Goal: Information Seeking & Learning: Learn about a topic

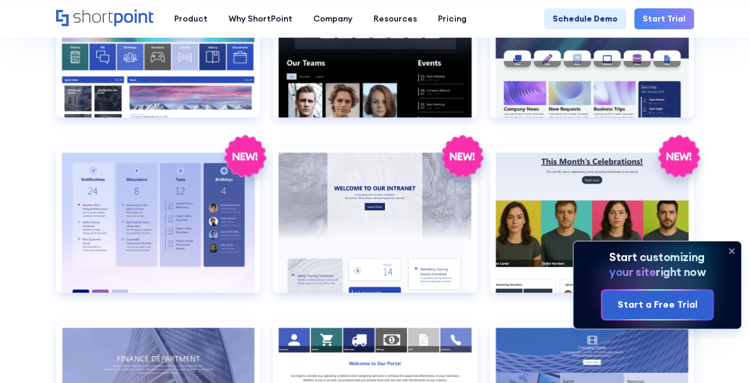
scroll to position [1910, 0]
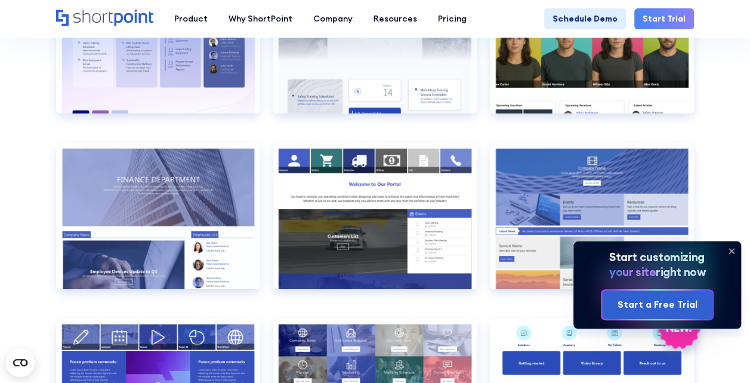
click at [734, 251] on icon at bounding box center [731, 250] width 19 height 19
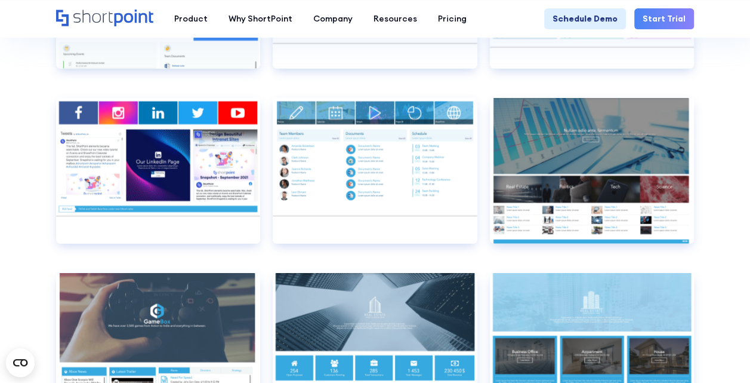
scroll to position [5884, 0]
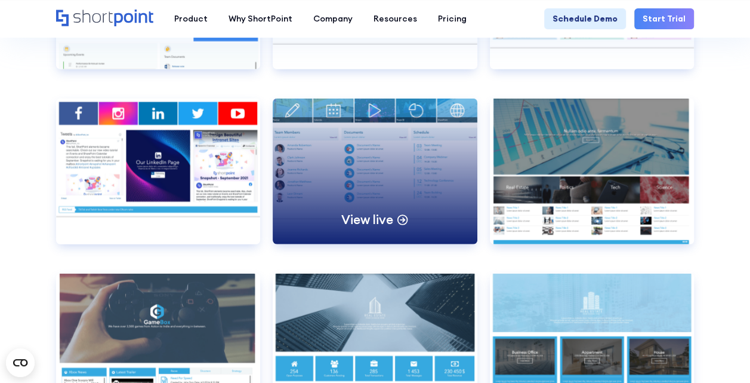
click at [429, 149] on div "View live" at bounding box center [375, 172] width 204 height 146
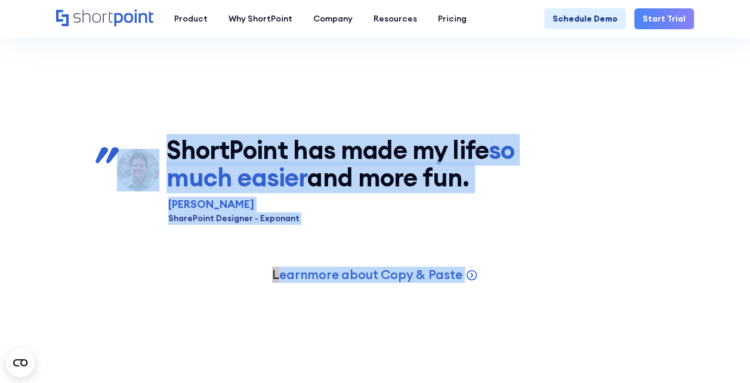
scroll to position [3103, 0]
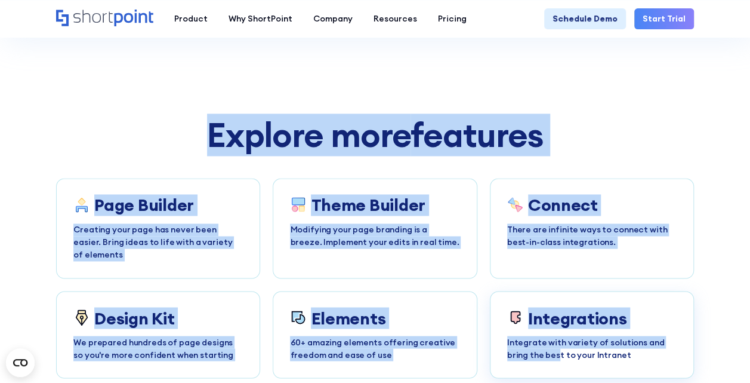
drag, startPoint x: 80, startPoint y: 93, endPoint x: 536, endPoint y: 371, distance: 533.9
drag, startPoint x: 558, startPoint y: 313, endPoint x: 646, endPoint y: 140, distance: 194.4
click at [646, 140] on div "Explore more features" at bounding box center [375, 134] width 638 height 37
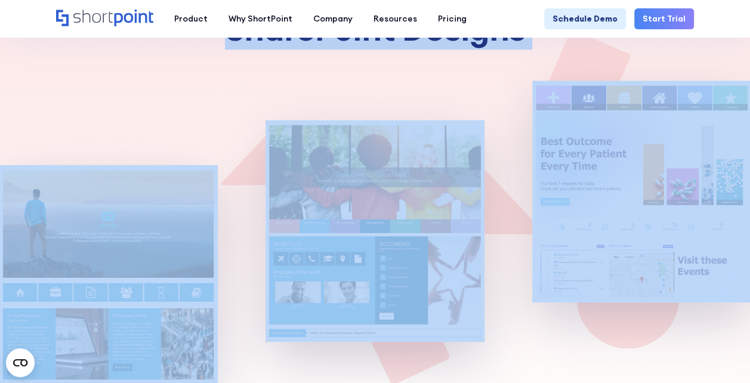
scroll to position [0, 0]
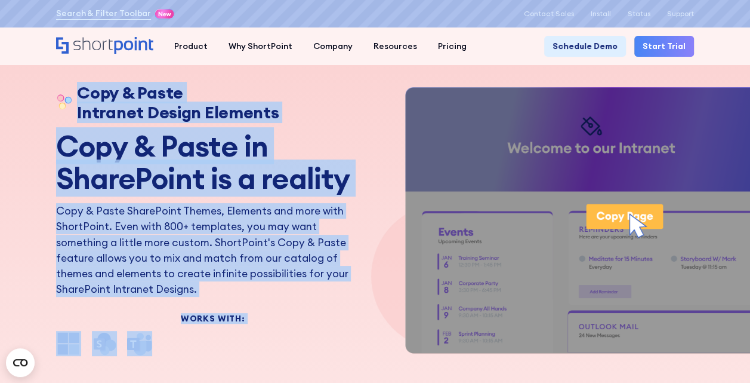
click at [64, 215] on p "Copy & Paste SharePoint Themes, Elements and more with ShortPoint. Even with 80…" at bounding box center [212, 250] width 313 height 94
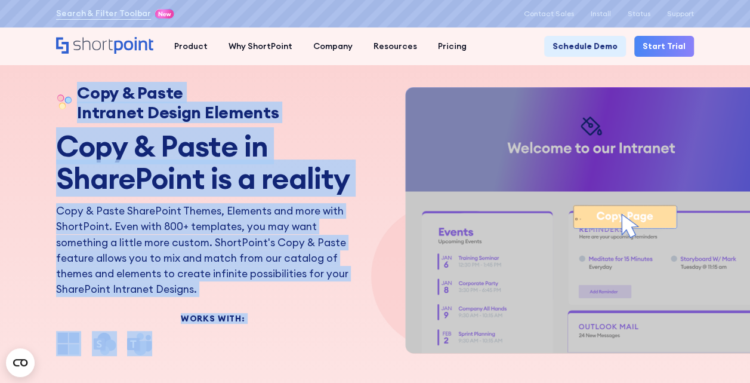
click at [63, 213] on p "Copy & Paste SharePoint Themes, Elements and more with ShortPoint. Even with 80…" at bounding box center [212, 250] width 313 height 94
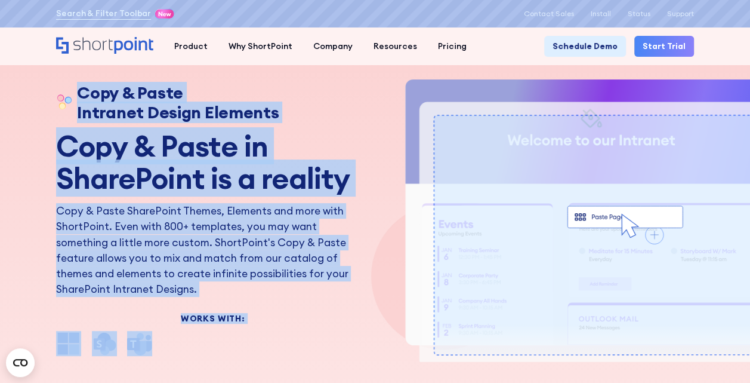
click at [366, 89] on div "Copy & Paste Intranet Design Elements" at bounding box center [212, 102] width 313 height 39
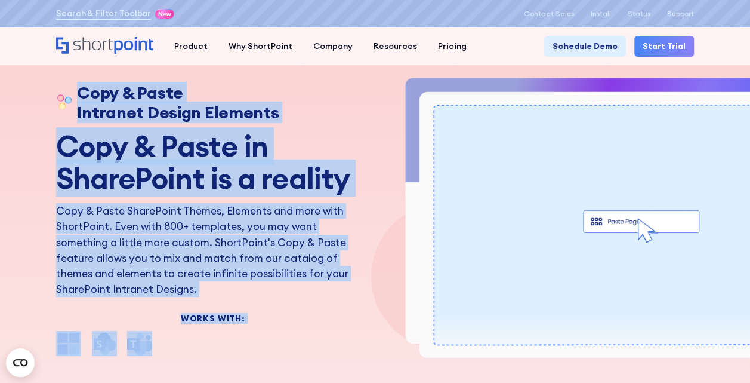
click at [366, 90] on div "Copy & Paste Intranet Design Elements" at bounding box center [212, 102] width 313 height 39
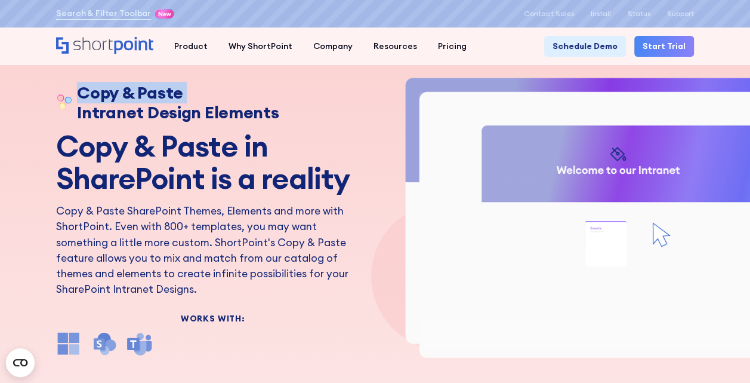
drag, startPoint x: 367, startPoint y: 90, endPoint x: 441, endPoint y: 67, distance: 77.6
click at [388, 84] on div "Copy & Paste Intranet Design Elements Copy & Paste in SharePoint is a reality C…" at bounding box center [375, 209] width 750 height 418
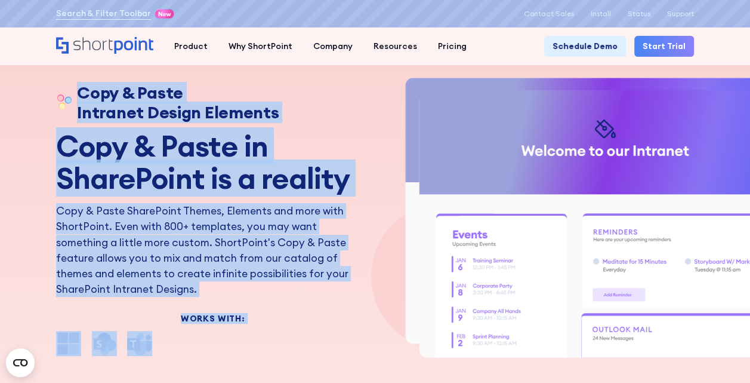
drag, startPoint x: 441, startPoint y: 67, endPoint x: 384, endPoint y: 91, distance: 61.0
click at [384, 91] on icon "ShortPoint Copy & Paste Animation" at bounding box center [629, 219] width 506 height 285
click at [344, 132] on h2 "Copy & Paste in SharePoint is a reality" at bounding box center [212, 162] width 313 height 64
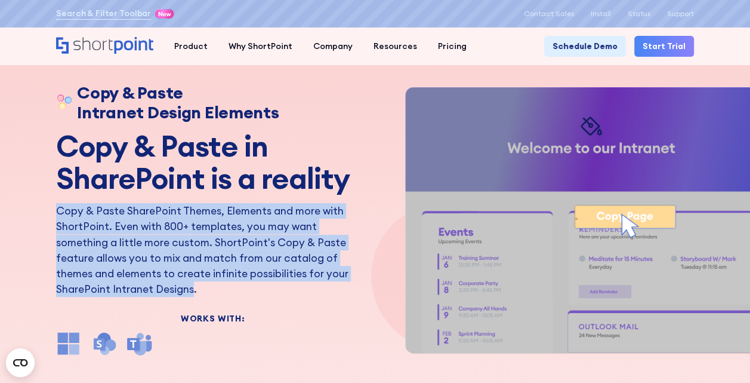
drag, startPoint x: 57, startPoint y: 210, endPoint x: 93, endPoint y: 283, distance: 81.2
click at [93, 283] on p "Copy & Paste SharePoint Themes, Elements and more with ShortPoint. Even with 80…" at bounding box center [212, 250] width 313 height 94
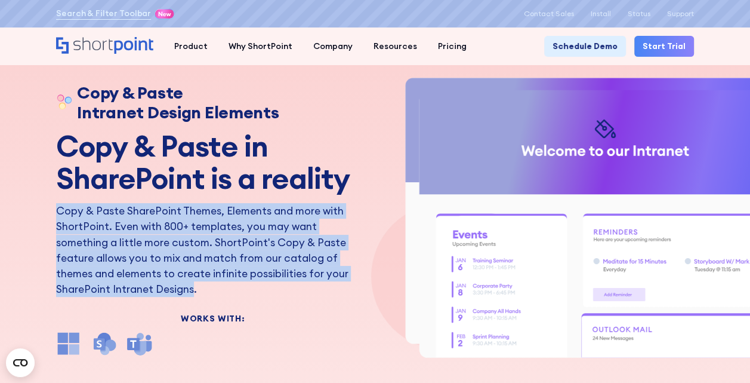
copy p "Copy & Paste SharePoint Themes, Elements and more with ShortPoint. Even with 80…"
